Goal: Use online tool/utility: Utilize a website feature to perform a specific function

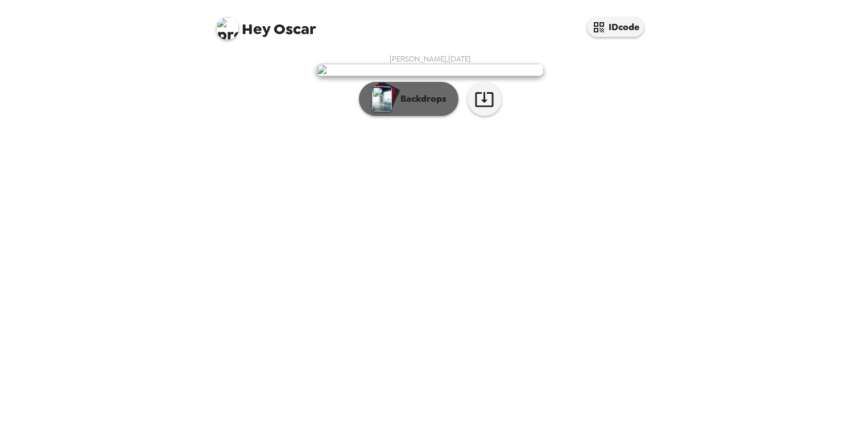
click at [416, 116] on button "Backdrops" at bounding box center [409, 99] width 100 height 34
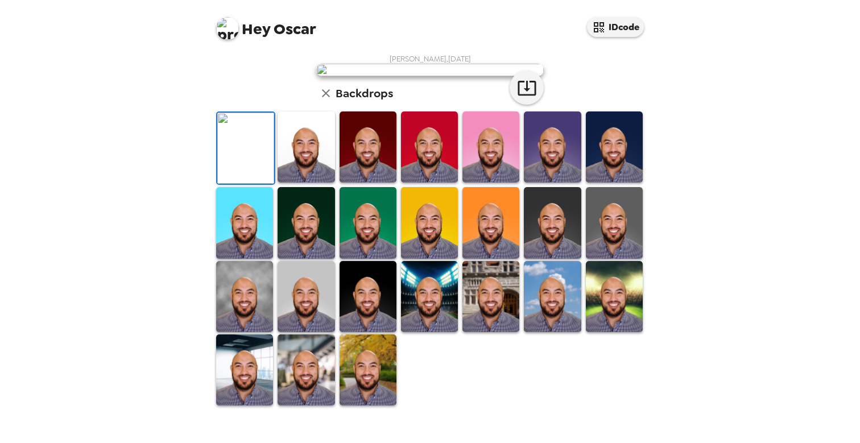
scroll to position [183, 0]
click at [361, 322] on img at bounding box center [368, 296] width 57 height 71
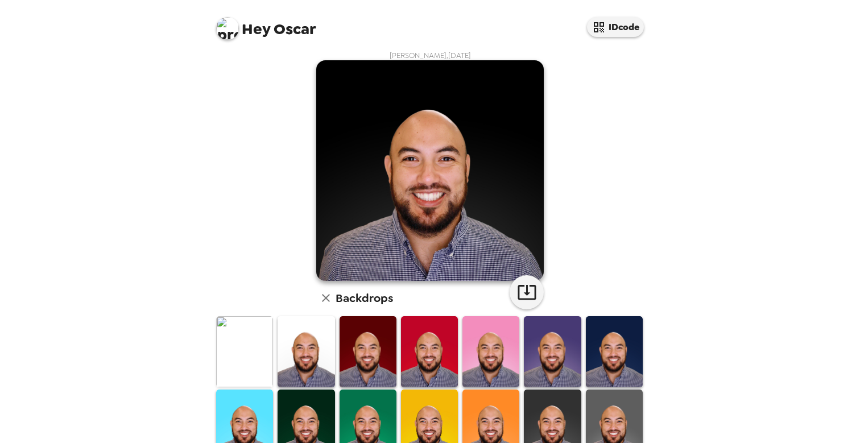
scroll to position [80, 0]
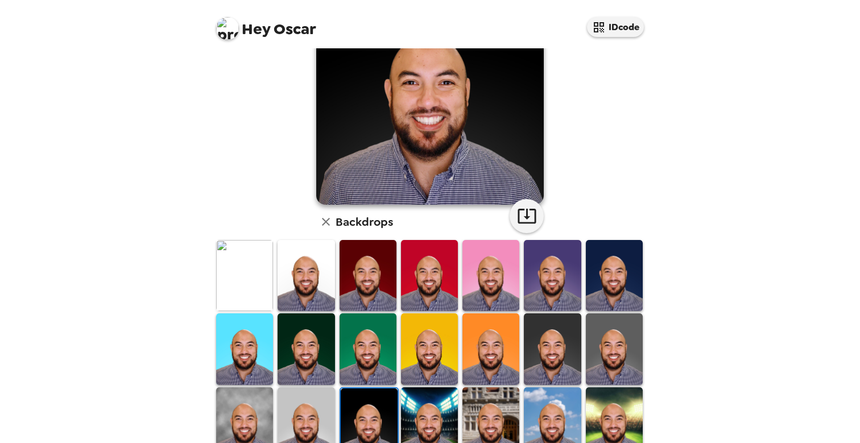
click at [381, 349] on img at bounding box center [368, 348] width 57 height 71
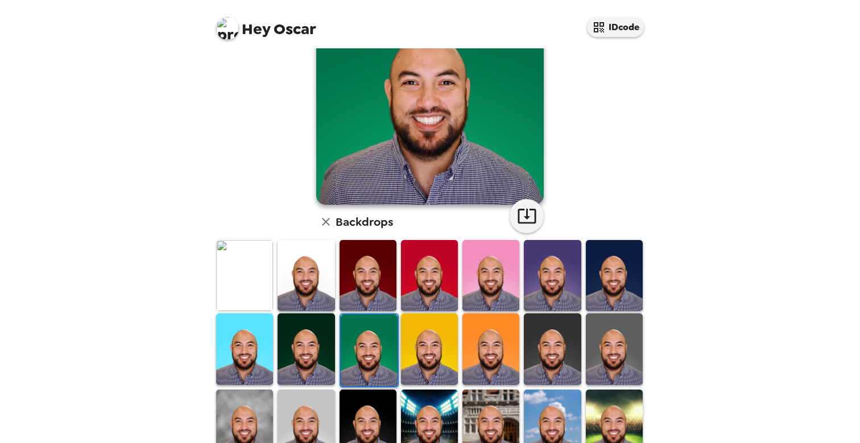
scroll to position [0, 0]
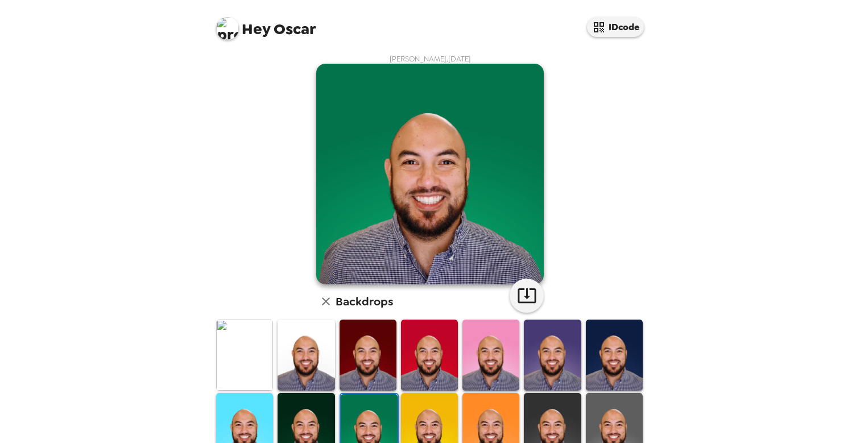
click at [245, 344] on img at bounding box center [244, 355] width 57 height 71
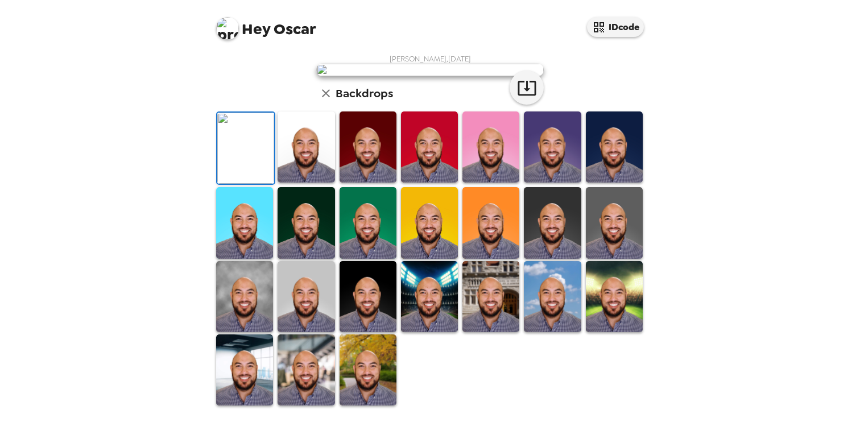
click at [295, 183] on img at bounding box center [306, 146] width 57 height 71
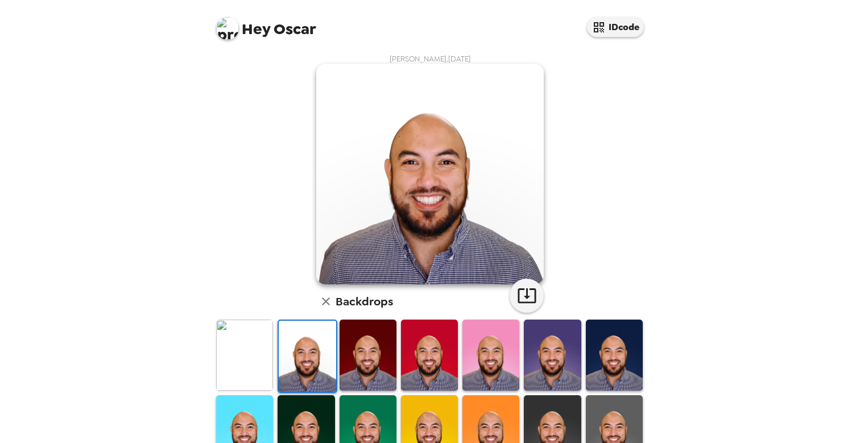
scroll to position [183, 0]
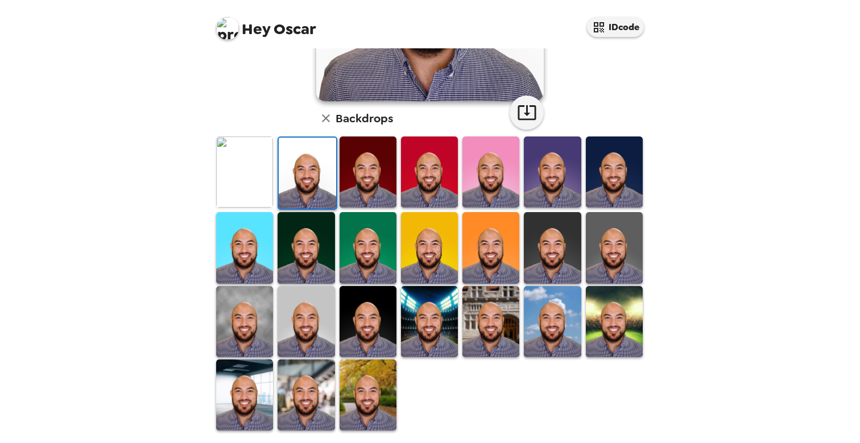
click at [371, 388] on img at bounding box center [368, 394] width 57 height 71
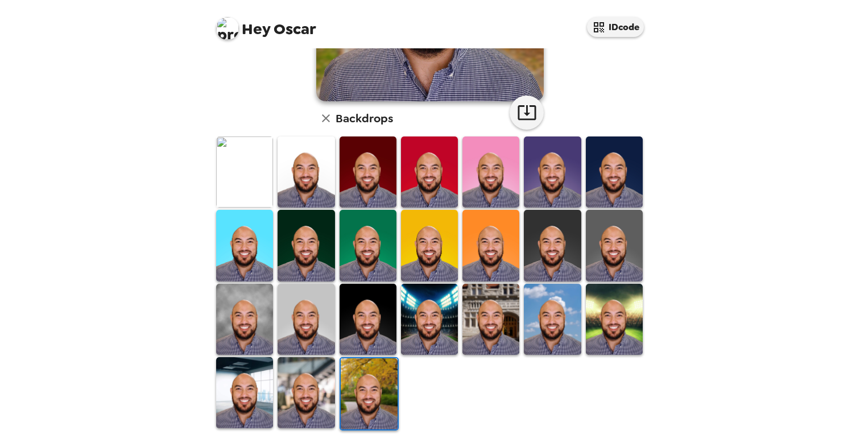
click at [328, 394] on img at bounding box center [306, 392] width 57 height 71
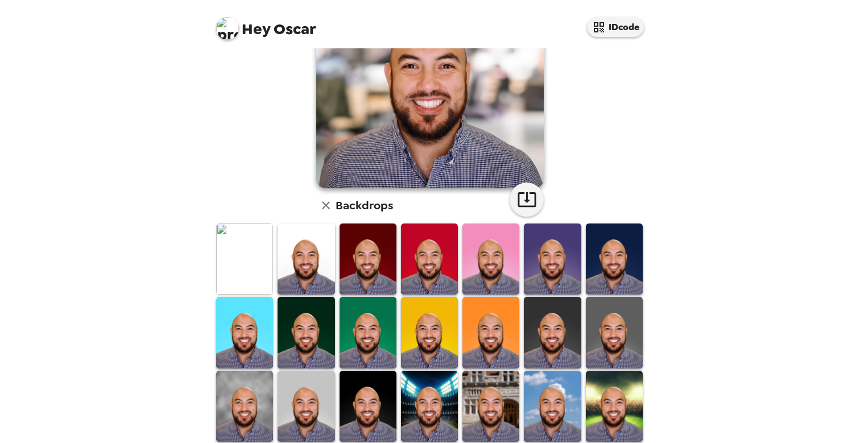
scroll to position [167, 0]
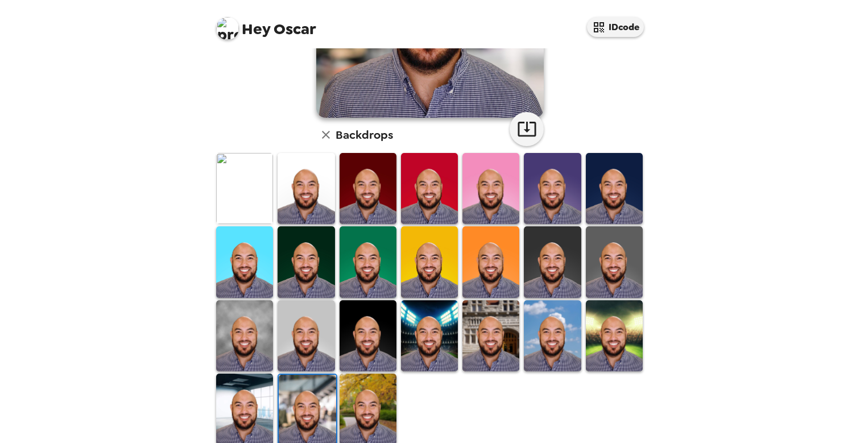
click at [243, 403] on img at bounding box center [244, 409] width 57 height 71
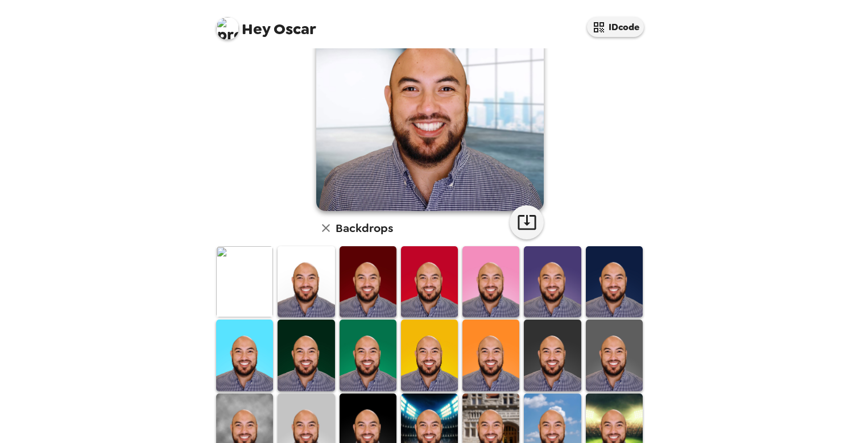
scroll to position [135, 0]
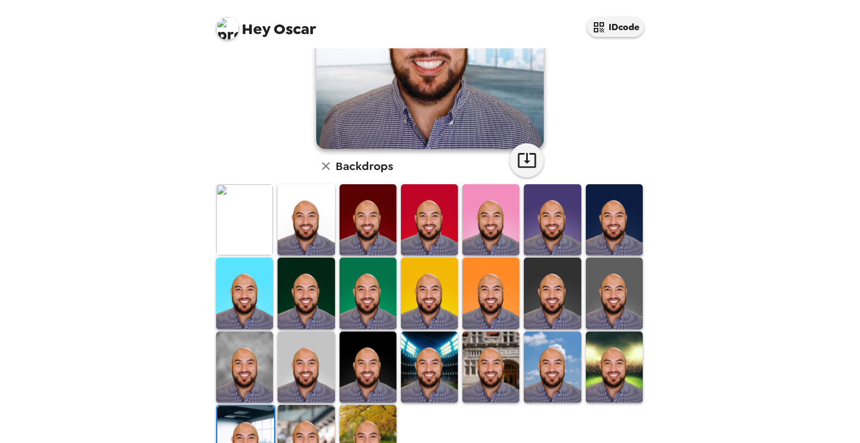
click at [597, 366] on img at bounding box center [614, 367] width 57 height 71
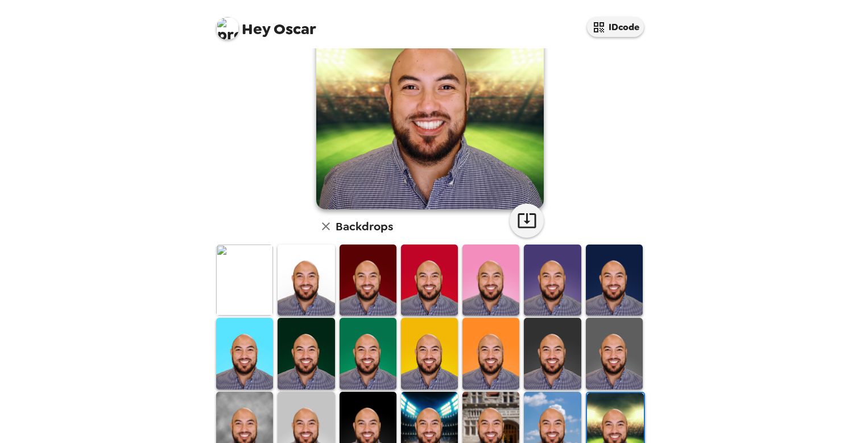
scroll to position [129, 0]
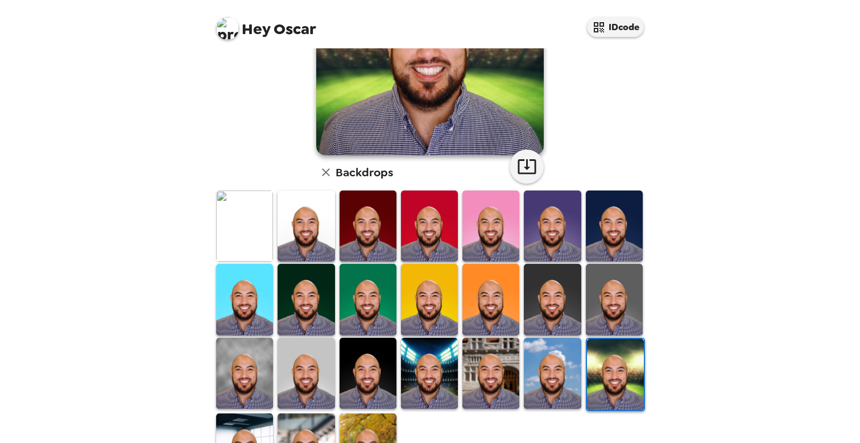
click at [555, 369] on img at bounding box center [552, 373] width 57 height 71
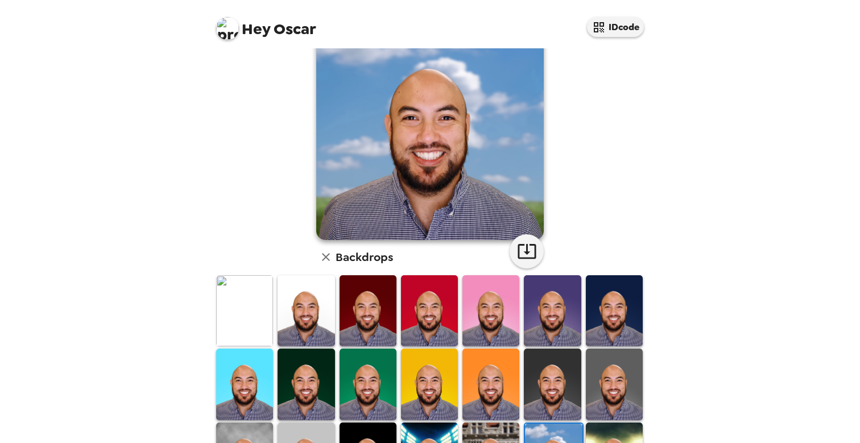
scroll to position [104, 0]
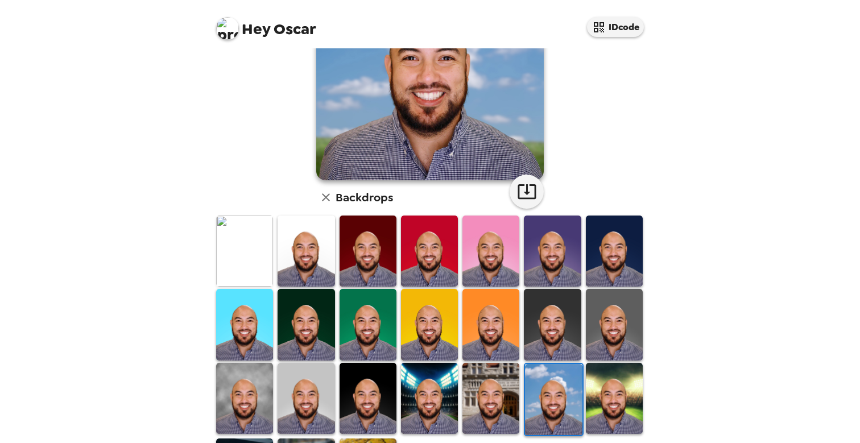
click at [482, 375] on img at bounding box center [490, 398] width 57 height 71
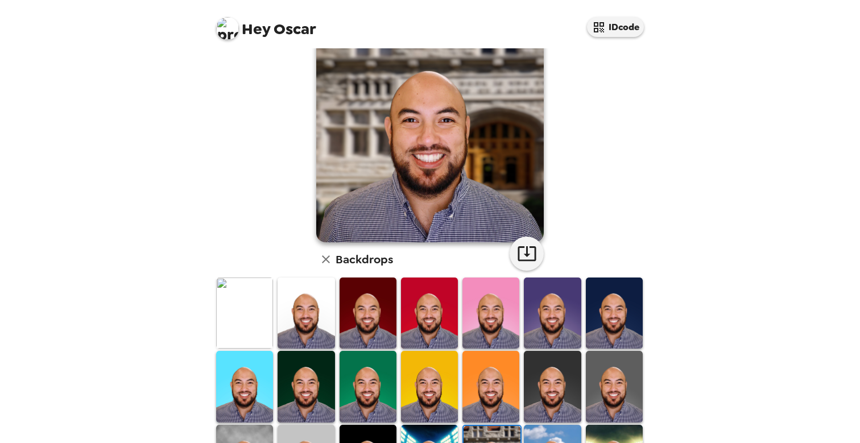
scroll to position [71, 0]
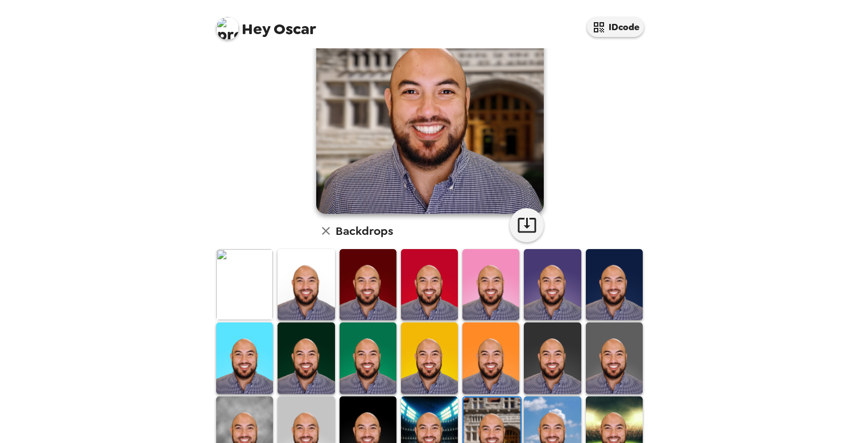
click at [433, 352] on img at bounding box center [429, 357] width 57 height 71
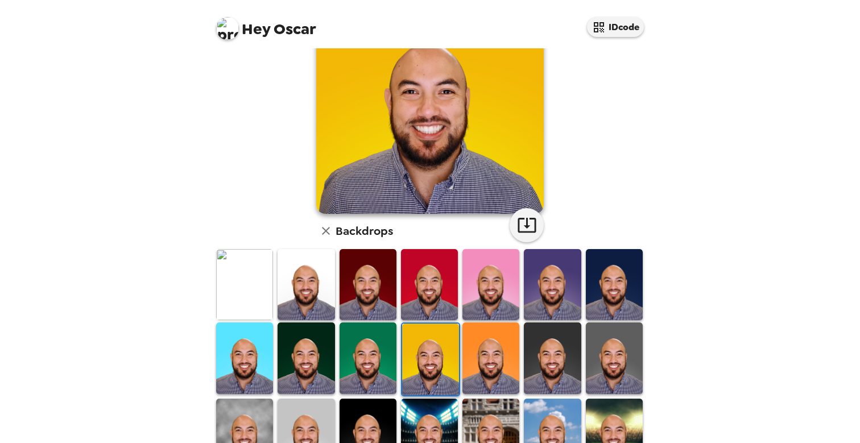
scroll to position [0, 0]
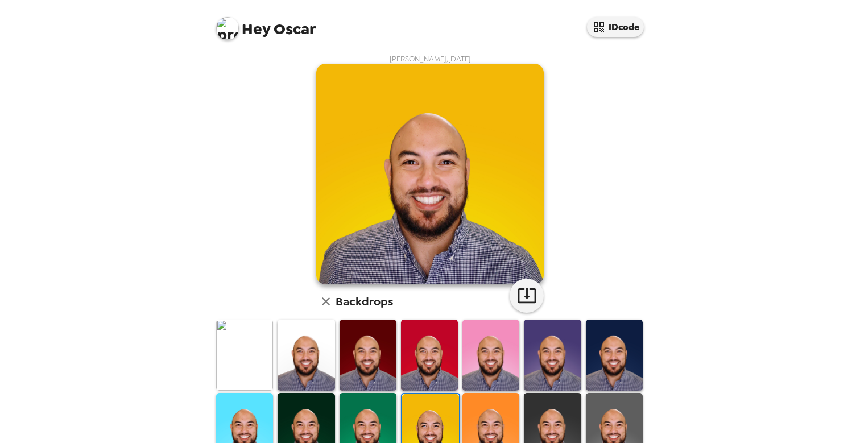
click at [486, 410] on img at bounding box center [490, 428] width 57 height 71
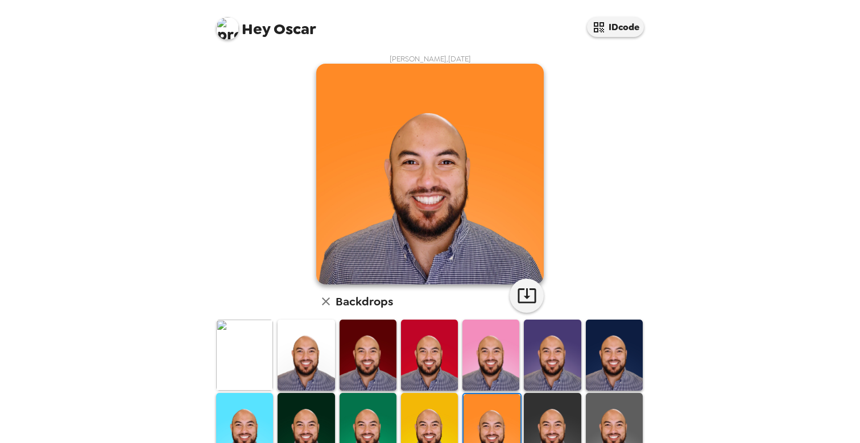
click at [539, 407] on img at bounding box center [552, 428] width 57 height 71
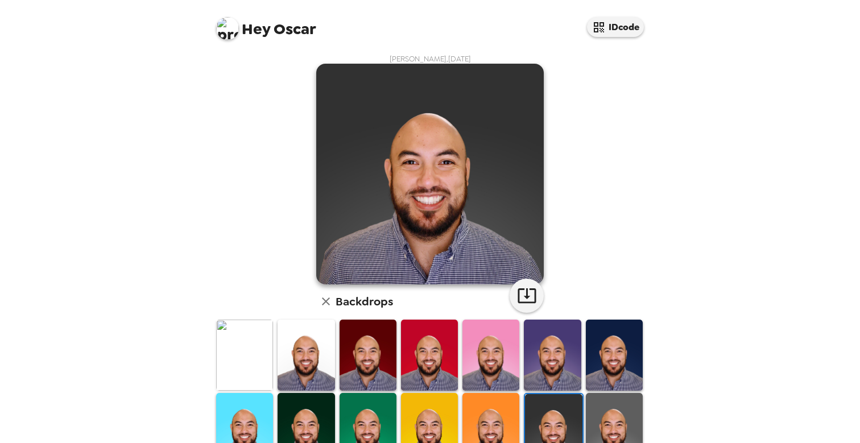
click at [490, 408] on img at bounding box center [490, 428] width 57 height 71
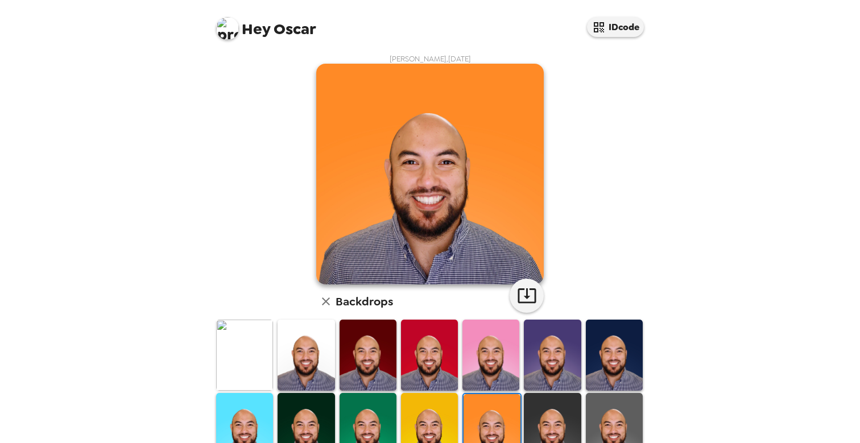
click at [423, 400] on img at bounding box center [429, 428] width 57 height 71
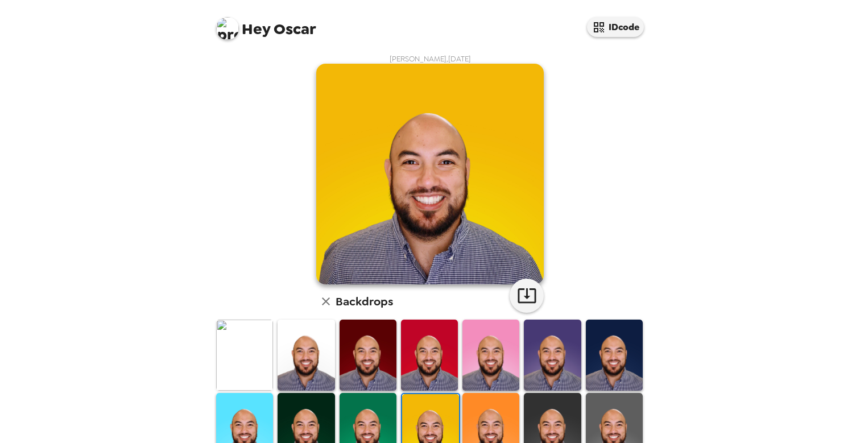
click at [340, 406] on img at bounding box center [368, 428] width 57 height 71
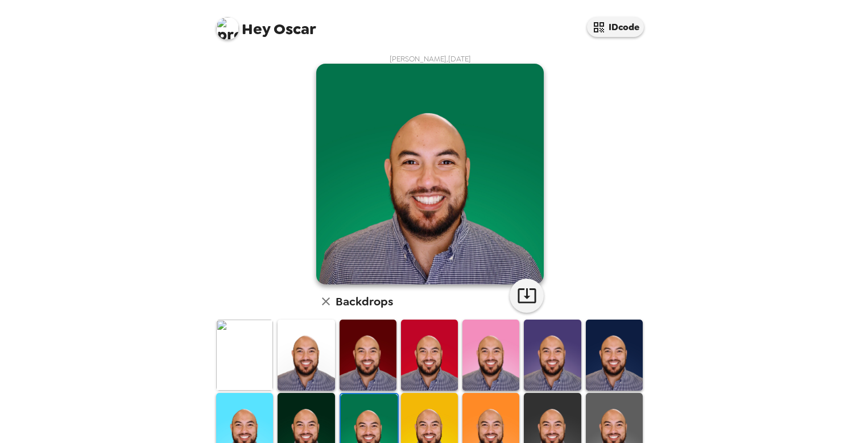
click at [259, 403] on img at bounding box center [244, 428] width 57 height 71
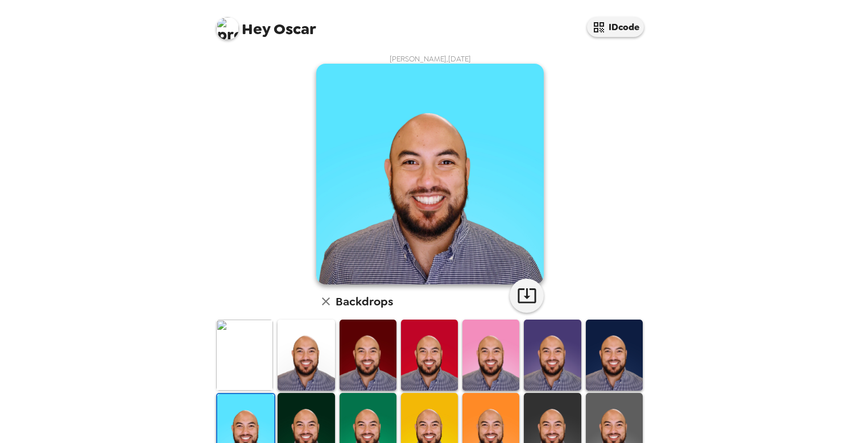
click at [601, 350] on img at bounding box center [614, 355] width 57 height 71
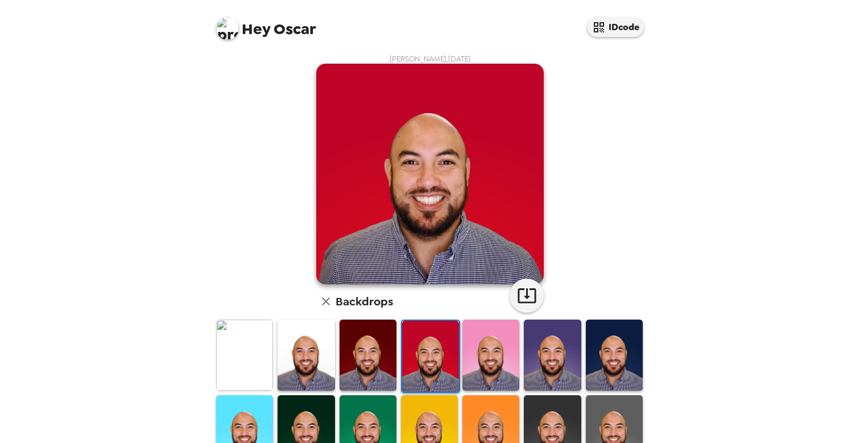
click at [326, 335] on img at bounding box center [306, 355] width 57 height 71
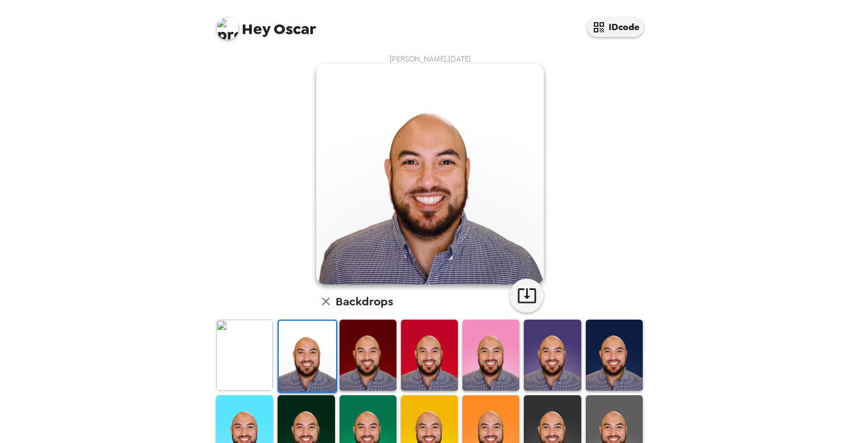
click at [380, 350] on img at bounding box center [368, 355] width 57 height 71
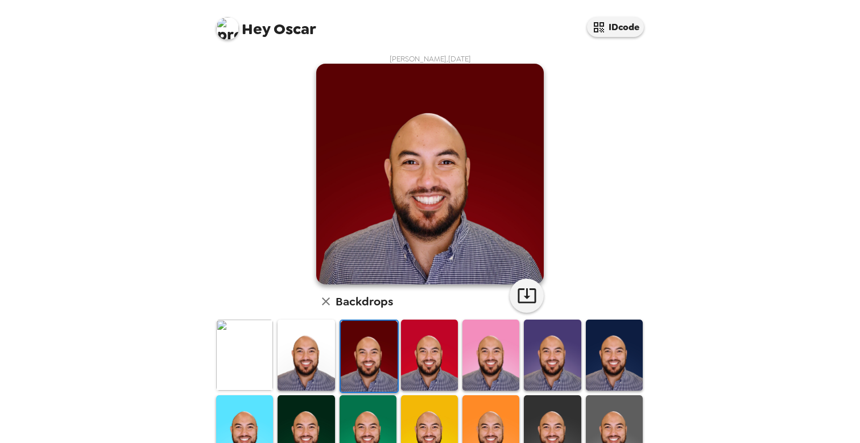
click at [407, 351] on img at bounding box center [429, 355] width 57 height 71
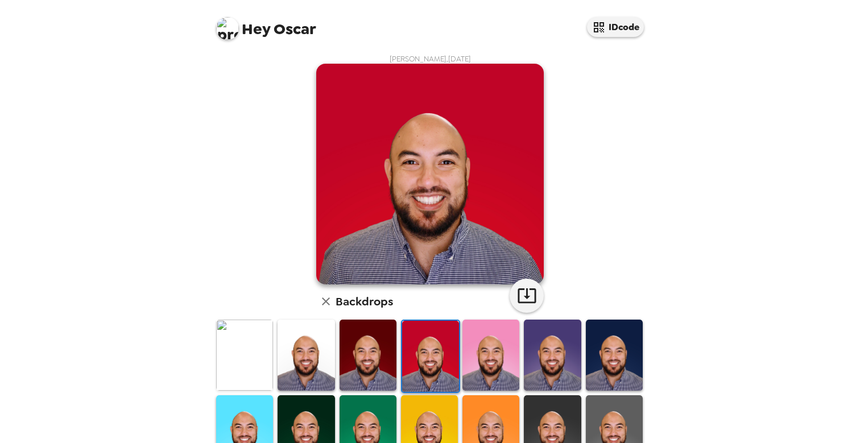
click at [486, 353] on img at bounding box center [490, 355] width 57 height 71
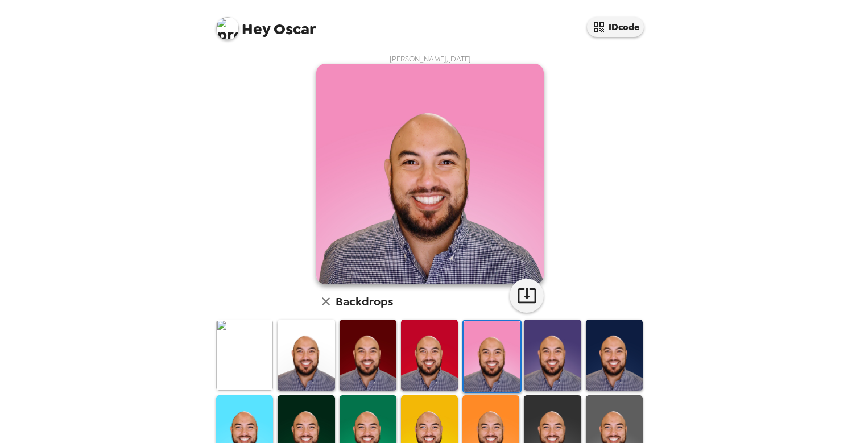
click at [548, 351] on img at bounding box center [552, 355] width 57 height 71
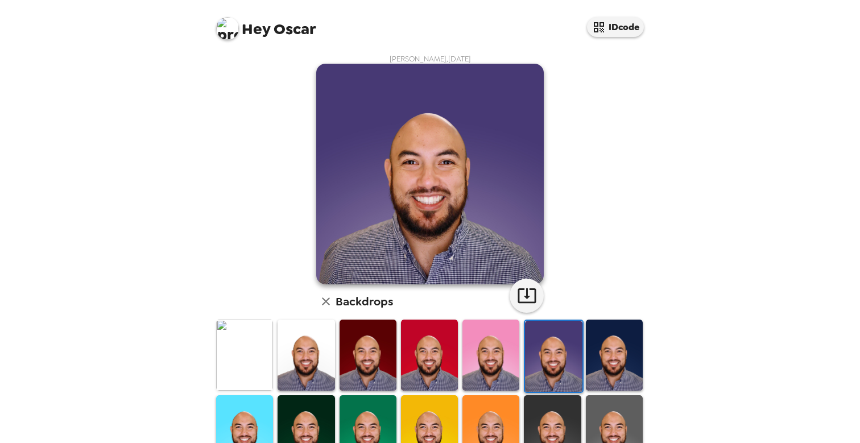
click at [605, 353] on img at bounding box center [614, 355] width 57 height 71
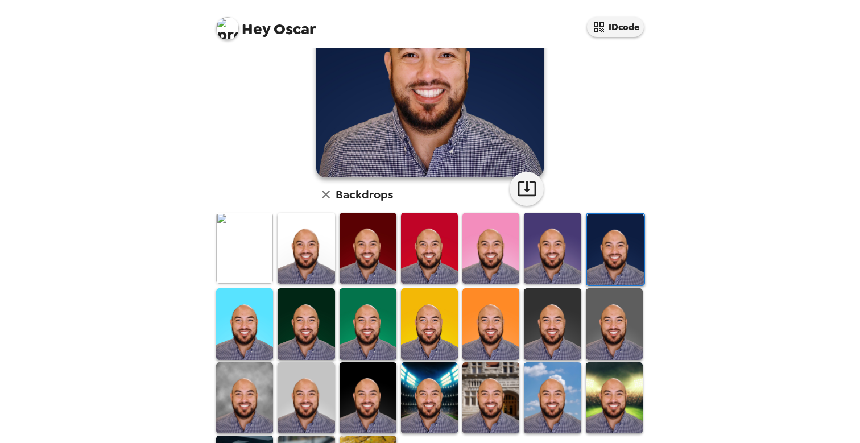
scroll to position [183, 0]
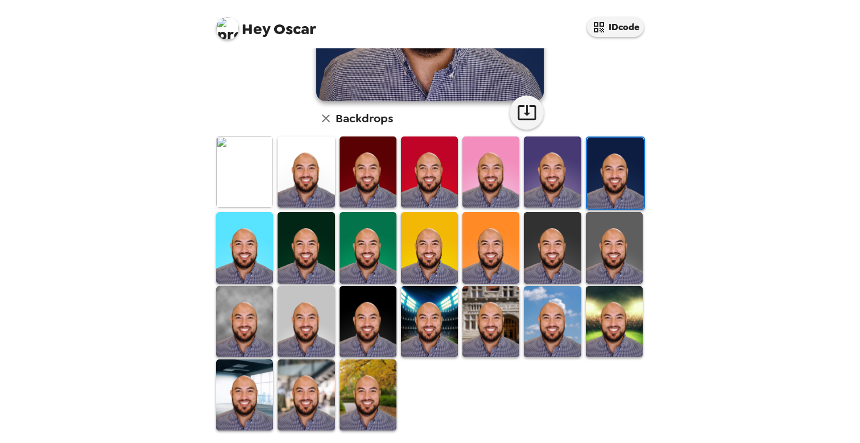
click at [236, 399] on img at bounding box center [244, 394] width 57 height 71
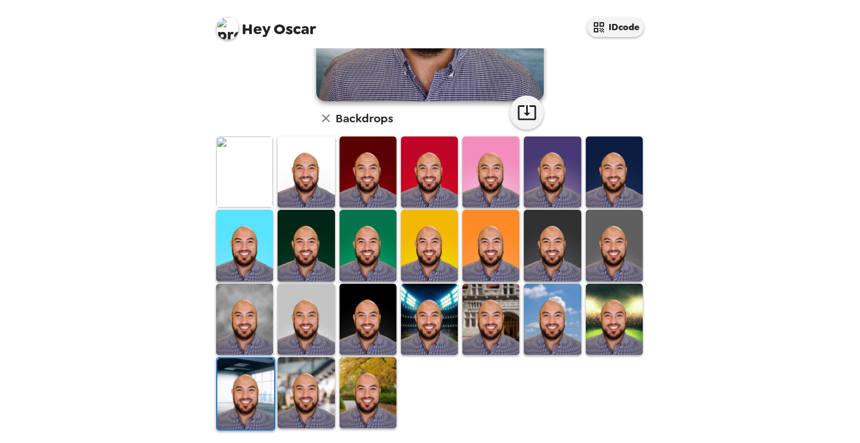
scroll to position [181, 0]
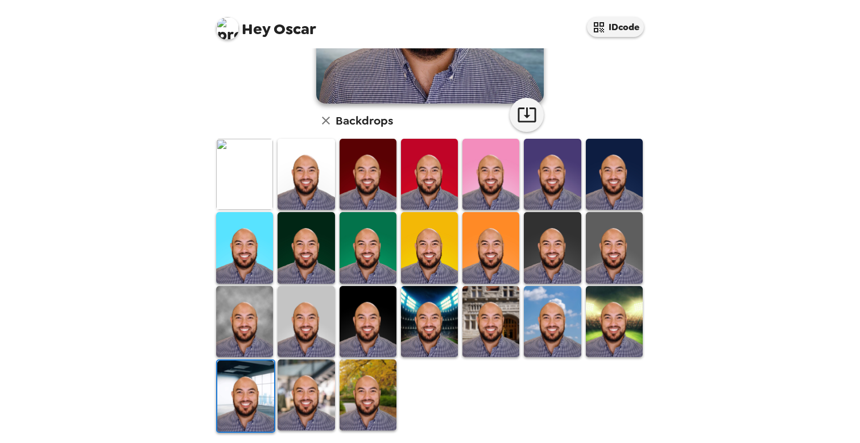
click at [302, 230] on img at bounding box center [306, 247] width 57 height 71
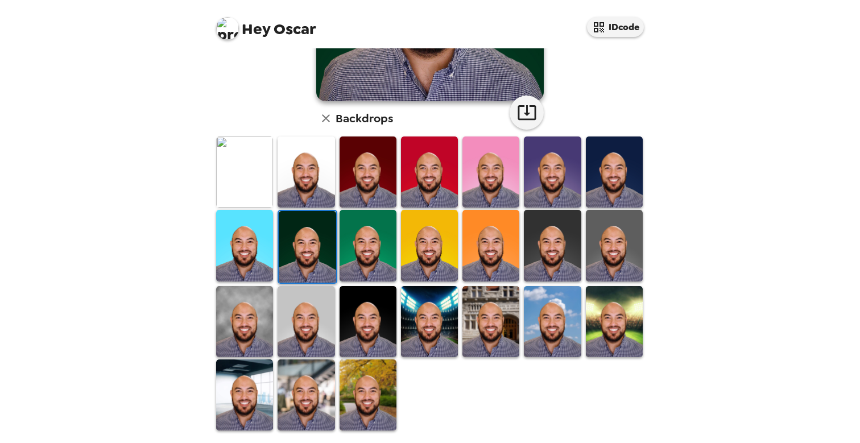
scroll to position [0, 0]
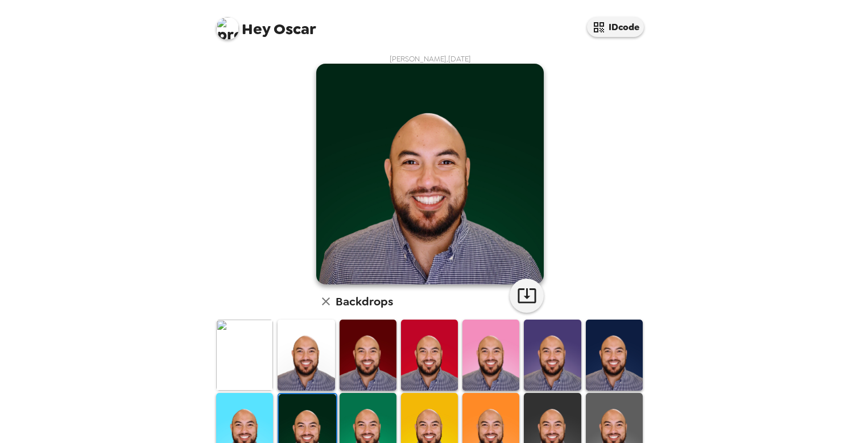
click at [361, 406] on img at bounding box center [368, 428] width 57 height 71
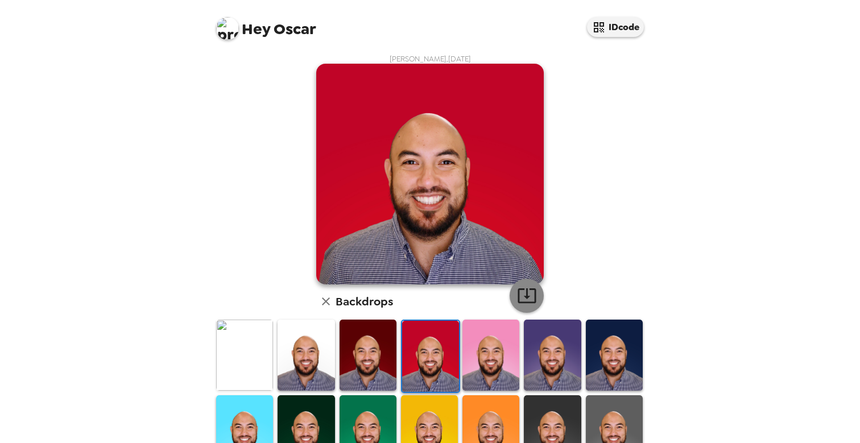
click at [526, 300] on icon "button" at bounding box center [527, 296] width 20 height 20
click at [305, 409] on img at bounding box center [306, 430] width 57 height 71
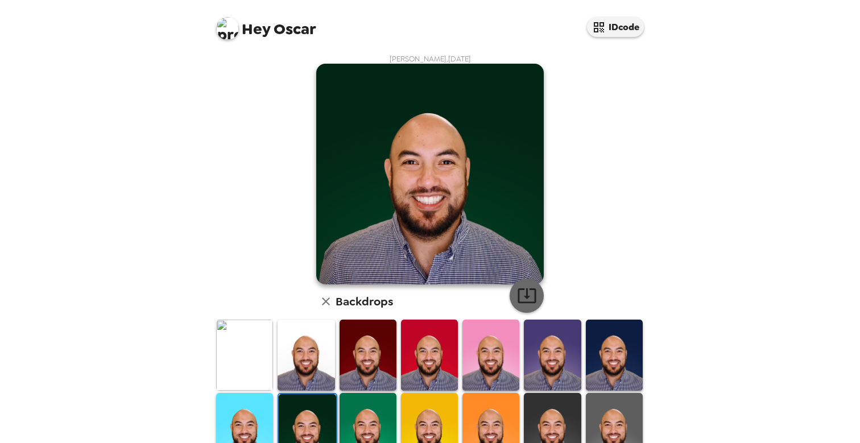
click at [523, 299] on icon "button" at bounding box center [527, 295] width 18 height 15
